Goal: Task Accomplishment & Management: Complete application form

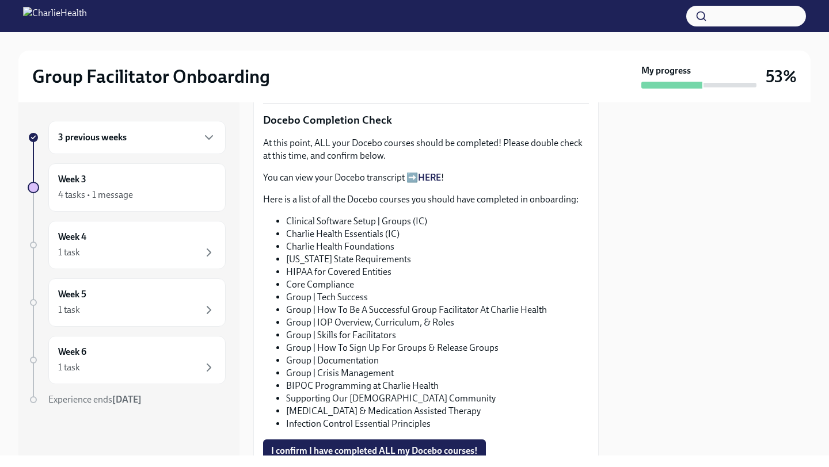
scroll to position [574, 0]
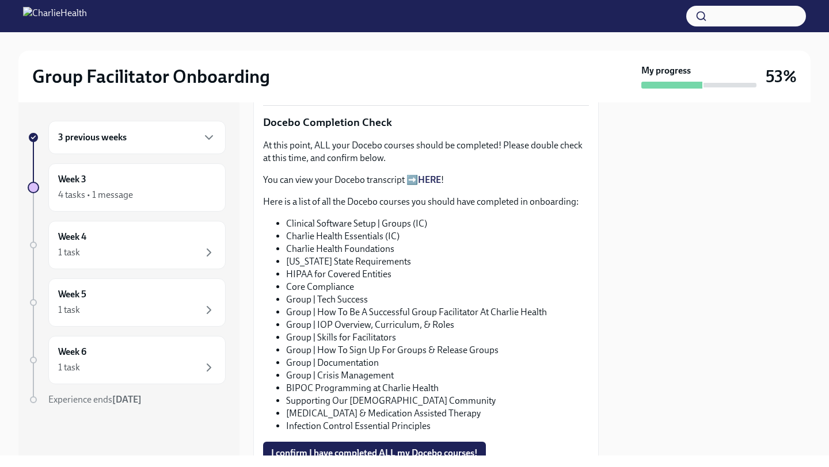
click at [432, 182] on link "HERE" at bounding box center [429, 179] width 23 height 11
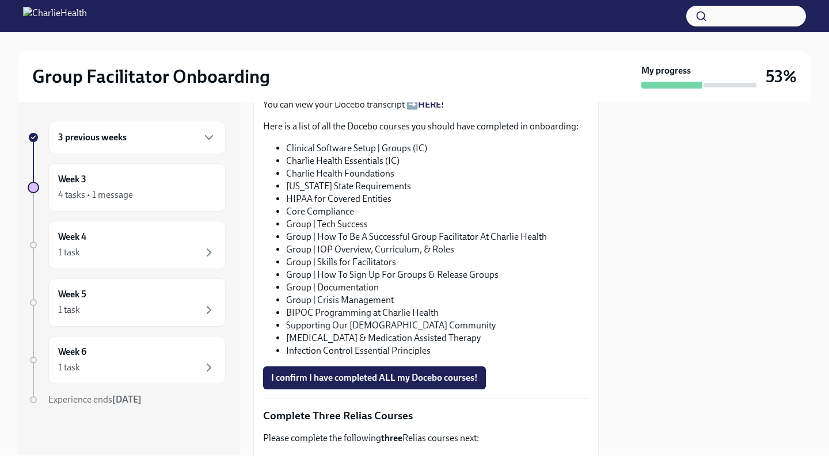
scroll to position [639, 0]
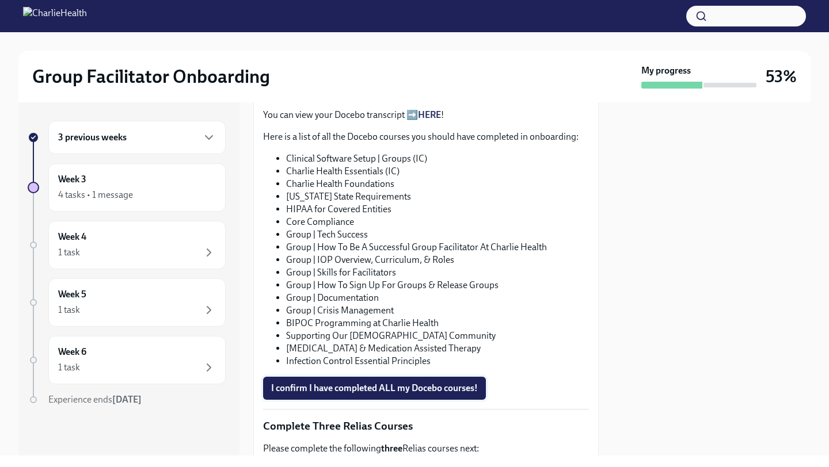
click at [368, 393] on span "I confirm I have completed ALL my Docebo courses!" at bounding box center [374, 389] width 207 height 12
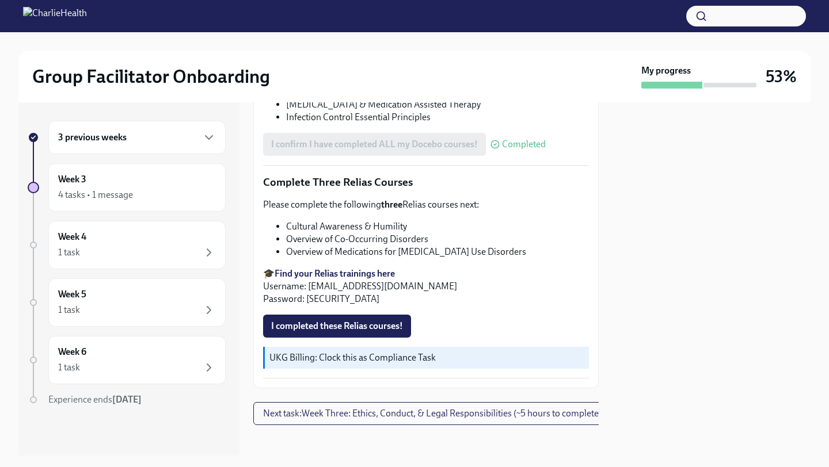
scroll to position [889, 0]
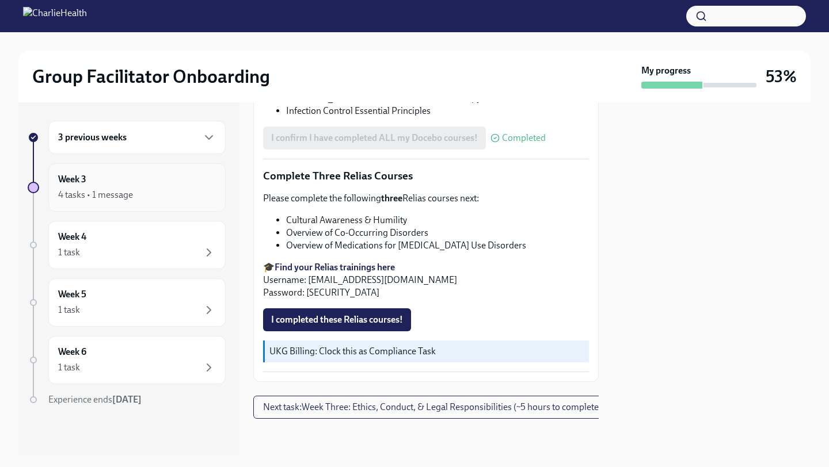
click at [165, 189] on div "4 tasks • 1 message" at bounding box center [137, 195] width 158 height 14
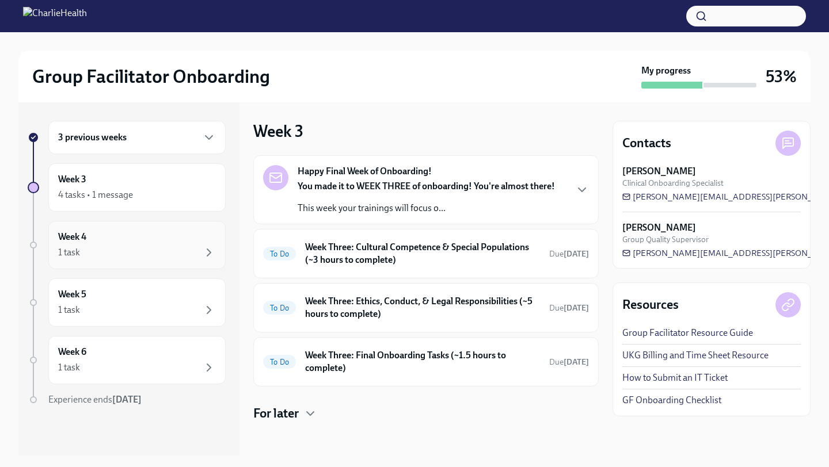
click at [165, 233] on div "Week 4 1 task" at bounding box center [137, 245] width 158 height 29
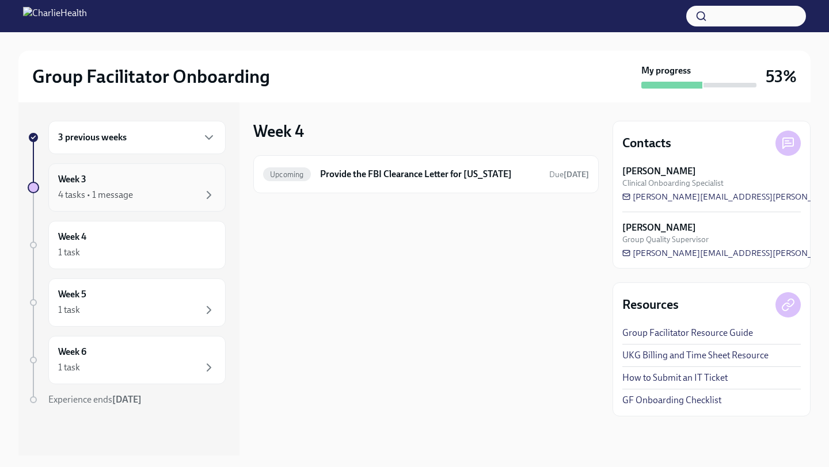
click at [158, 191] on div "4 tasks • 1 message" at bounding box center [137, 195] width 158 height 14
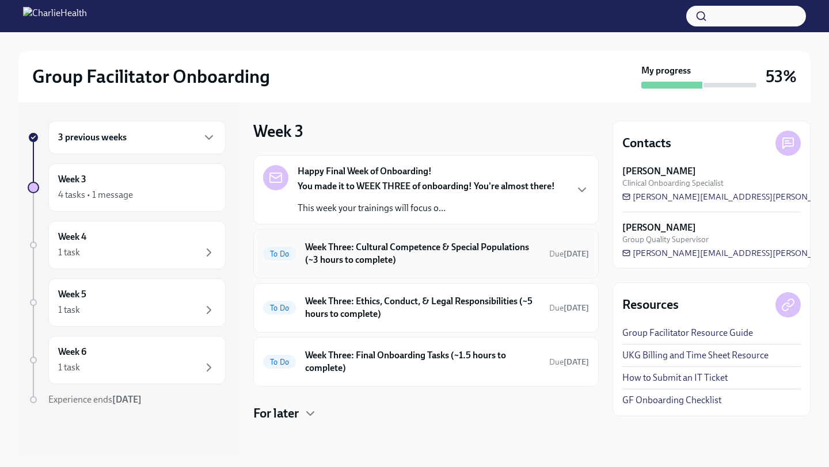
click at [420, 265] on h6 "Week Three: Cultural Competence & Special Populations (~3 hours to complete)" at bounding box center [422, 253] width 235 height 25
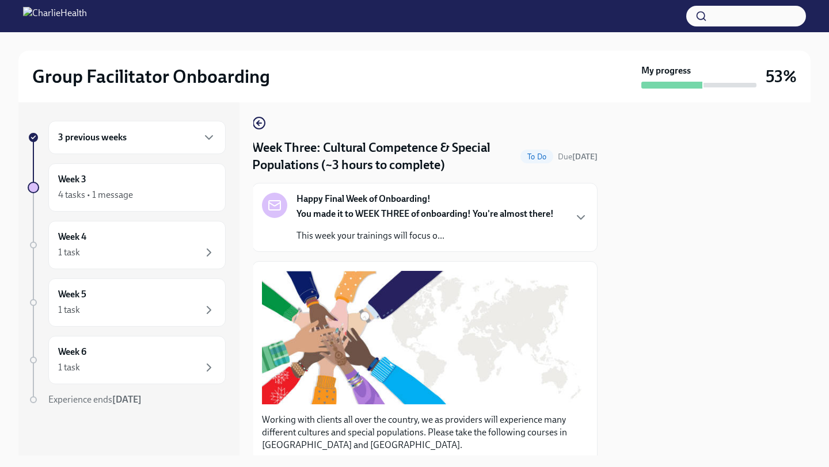
scroll to position [7, 1]
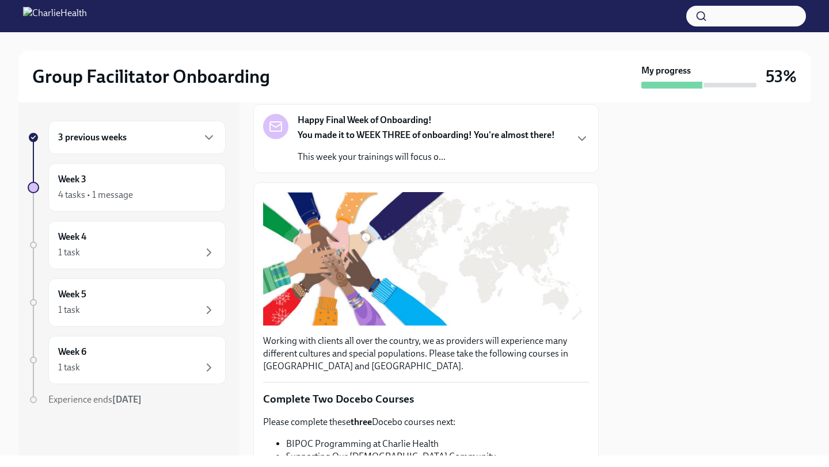
scroll to position [77, 0]
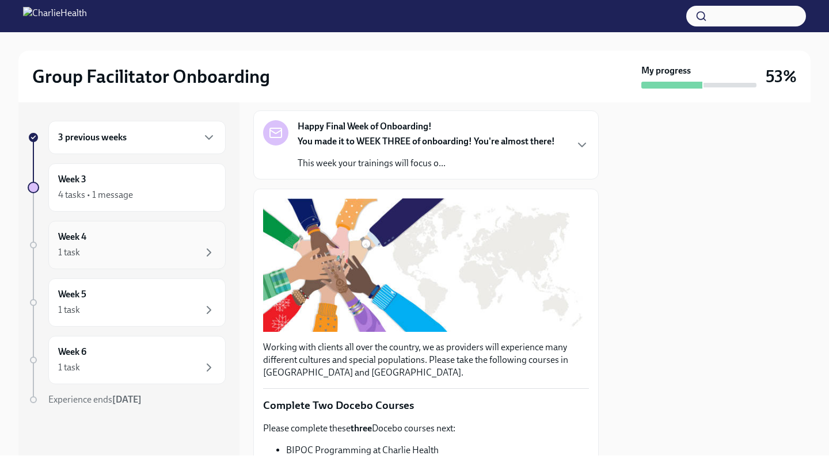
click at [90, 247] on div "1 task" at bounding box center [137, 253] width 158 height 14
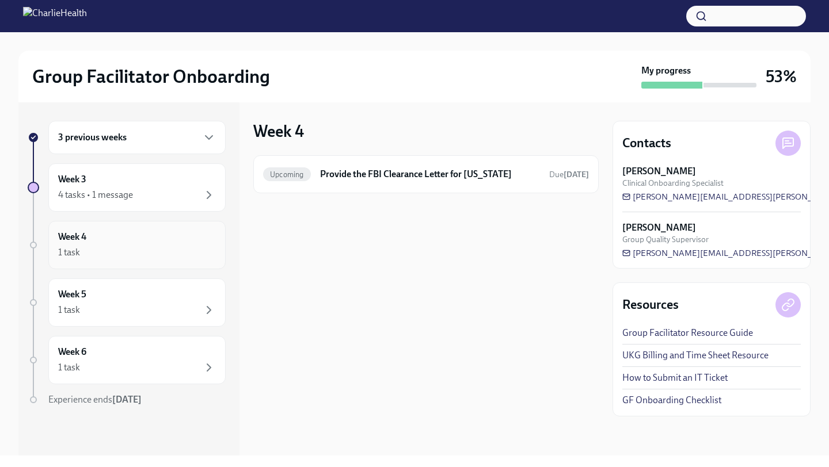
click at [175, 252] on div "1 task" at bounding box center [137, 253] width 158 height 14
